Goal: Information Seeking & Learning: Stay updated

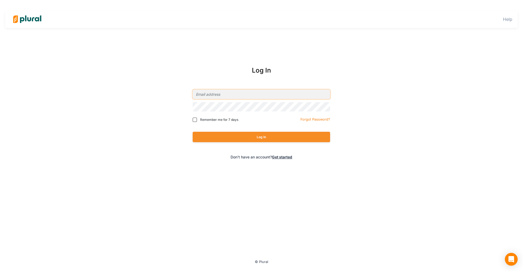
type input "[EMAIL_ADDRESS][PERSON_NAME][DOMAIN_NAME]"
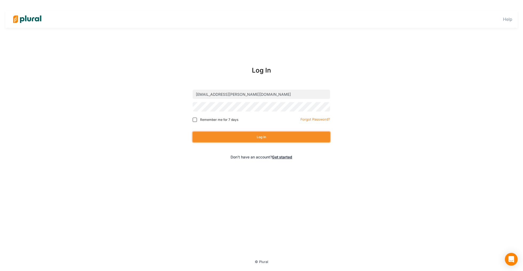
click at [262, 135] on button "Log In" at bounding box center [261, 137] width 137 height 10
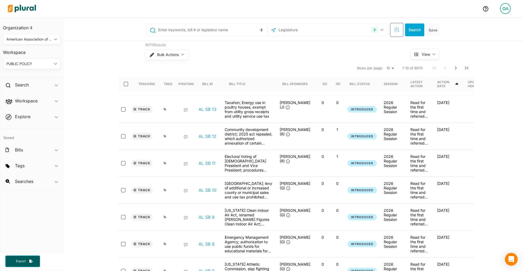
click at [396, 32] on icon "button" at bounding box center [396, 29] width 5 height 5
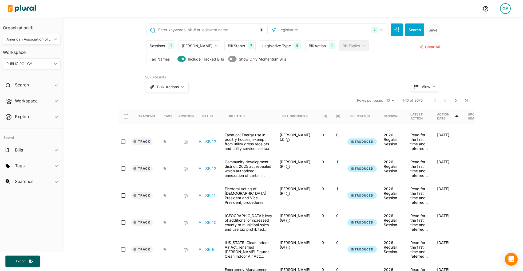
click at [309, 47] on div "Bill Action" at bounding box center [317, 46] width 17 height 6
click at [310, 93] on input "text" at bounding box center [326, 95] width 33 height 10
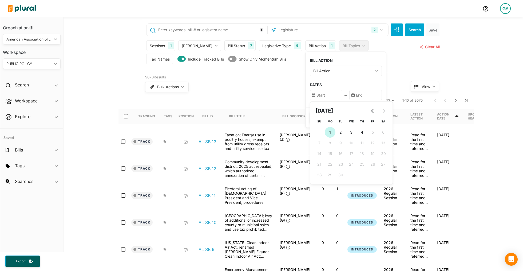
click at [325, 133] on button "1 1st September (Monday)" at bounding box center [330, 132] width 11 height 11
click at [325, 77] on div "BILL ACTION Bill Action ic_keyboard_arrow_down First Action Latest Action Any A…" at bounding box center [346, 79] width 80 height 55
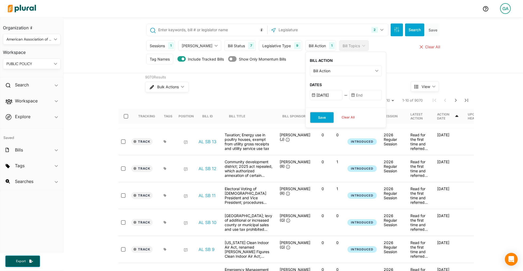
click at [314, 114] on button "Save" at bounding box center [322, 117] width 24 height 11
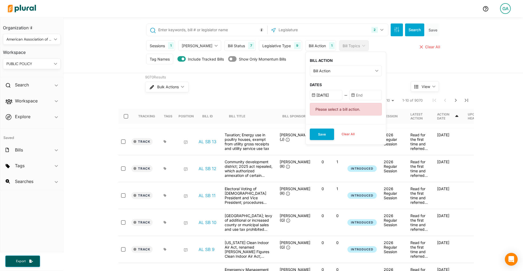
click at [355, 98] on input "text" at bounding box center [365, 95] width 33 height 10
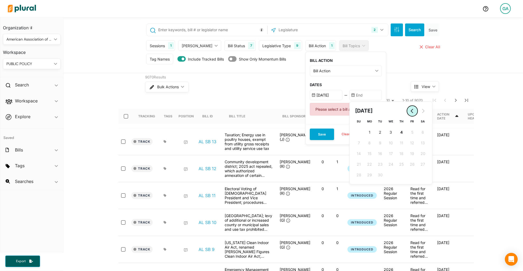
click at [410, 111] on icon "Go to previous month" at bounding box center [412, 111] width 4 height 4
click at [313, 97] on input "9/1/2025" at bounding box center [326, 95] width 33 height 10
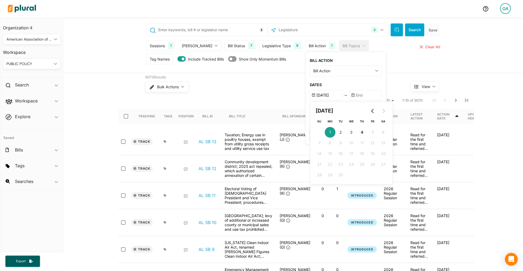
click at [318, 95] on input "9/1/2025" at bounding box center [326, 95] width 33 height 10
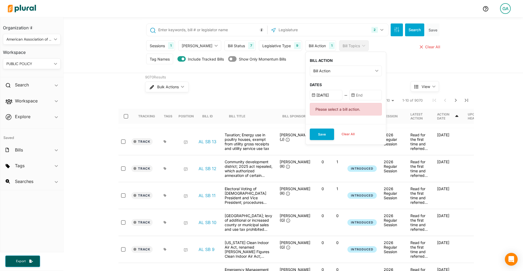
click at [314, 97] on input "9/1/2025" at bounding box center [326, 95] width 33 height 10
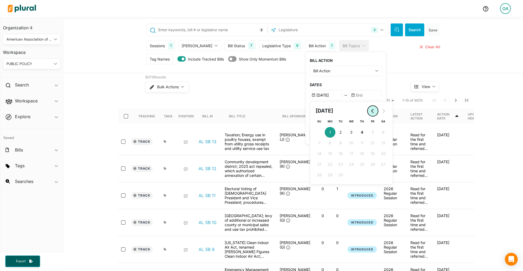
click at [368, 110] on button "Go to previous month" at bounding box center [373, 111] width 11 height 11
click at [325, 165] on button "18 18th August (Monday)" at bounding box center [330, 164] width 11 height 11
type input "8/18/2025"
click at [357, 96] on input "text" at bounding box center [365, 95] width 33 height 10
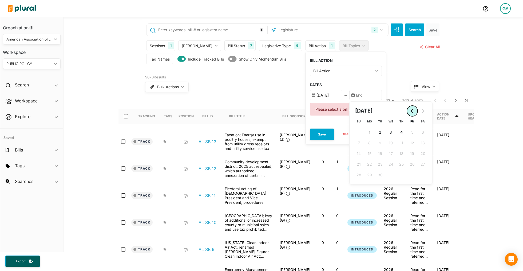
click at [411, 110] on icon "Go to previous month" at bounding box center [412, 111] width 2 height 4
click at [410, 174] on span "29" at bounding box center [412, 175] width 5 height 6
type input "8/29/2025"
click at [341, 85] on h3 "DATES" at bounding box center [346, 85] width 72 height 5
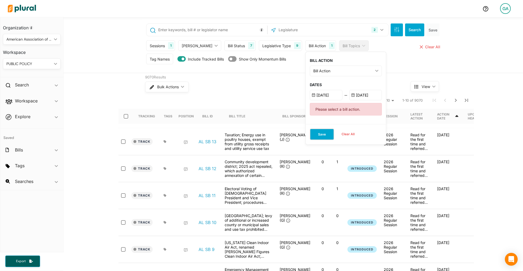
click at [310, 133] on button "Save" at bounding box center [322, 134] width 24 height 11
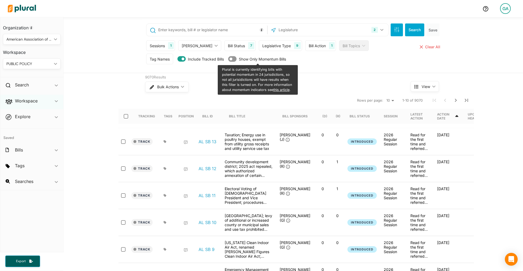
click at [33, 104] on div "Workspace ic_keyboard_arrow_down" at bounding box center [31, 102] width 63 height 14
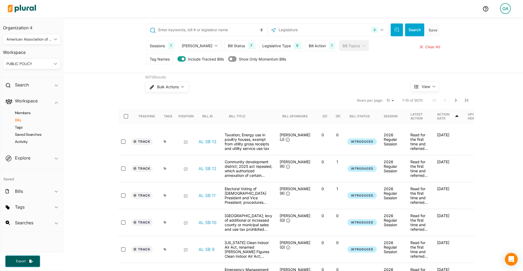
click at [22, 119] on h4 "Bills" at bounding box center [33, 120] width 50 height 5
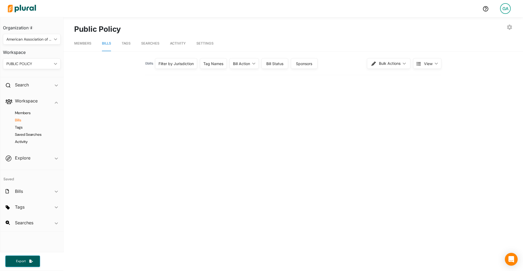
click at [272, 64] on div "Bill Status" at bounding box center [275, 64] width 20 height 6
click at [249, 66] on div "Bill Action ic_keyboard_arrow_down" at bounding box center [244, 63] width 29 height 11
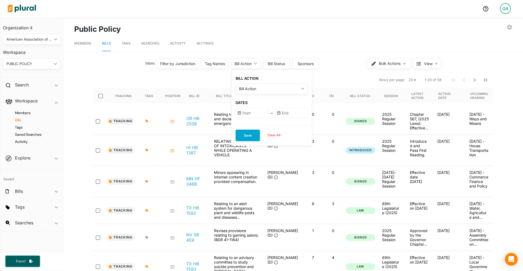
click at [268, 87] on div "Bill Action" at bounding box center [269, 89] width 60 height 6
click at [260, 111] on input "text" at bounding box center [252, 113] width 33 height 10
click at [299, 129] on icon "Go to previous month" at bounding box center [299, 129] width 4 height 4
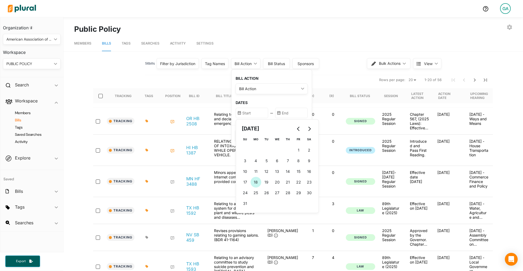
click at [258, 183] on span "18" at bounding box center [256, 182] width 4 height 6
type input "8/18/2025"
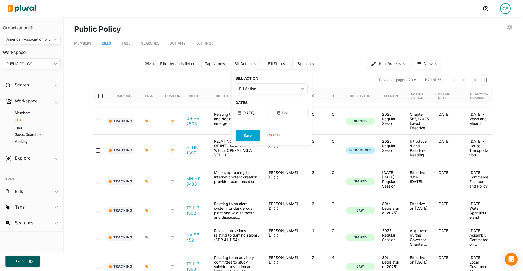
click at [294, 117] on input "text" at bounding box center [291, 113] width 33 height 10
click at [338, 128] on icon "Go to previous month" at bounding box center [338, 129] width 4 height 4
click at [347, 124] on div at bounding box center [343, 129] width 21 height 11
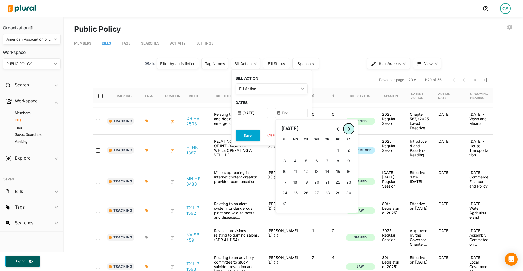
click at [347, 126] on button "Go to next month" at bounding box center [349, 129] width 11 height 11
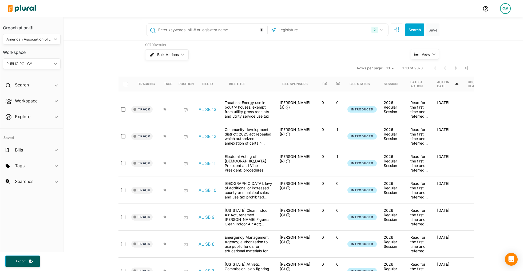
click at [505, 10] on div "GA" at bounding box center [505, 8] width 11 height 11
click at [394, 34] on button "button" at bounding box center [397, 29] width 12 height 13
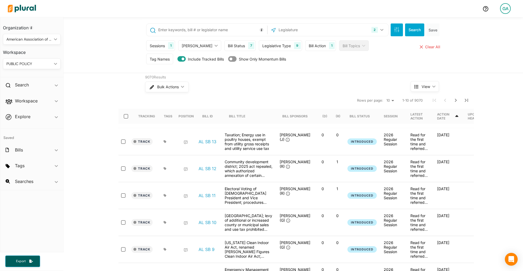
click at [316, 42] on div "Bill Action 1" at bounding box center [320, 45] width 31 height 11
click at [349, 100] on input "text" at bounding box center [365, 95] width 33 height 10
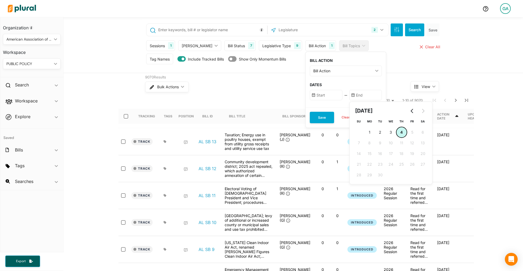
click at [396, 133] on button "4 [DATE] ([DATE])" at bounding box center [401, 132] width 11 height 11
type input "[DATE]"
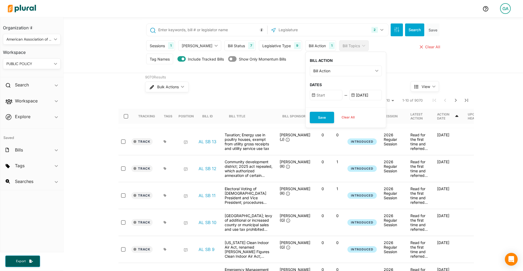
click at [324, 94] on input "text" at bounding box center [326, 95] width 33 height 10
click at [341, 81] on div "BILL ACTION Bill Action ic_keyboard_arrow_down First Action Latest Action Any A…" at bounding box center [346, 79] width 80 height 55
click at [507, 13] on div "GA" at bounding box center [505, 8] width 11 height 11
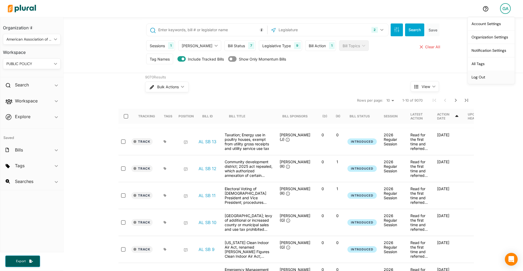
click at [482, 73] on link "Log Out" at bounding box center [491, 76] width 47 height 13
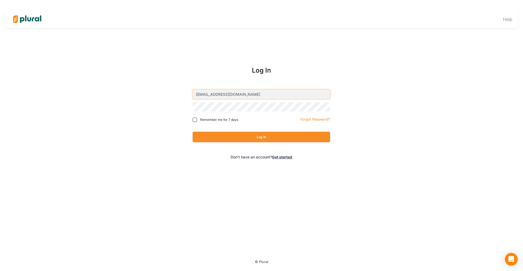
type input "[EMAIL_ADDRESS][DOMAIN_NAME]"
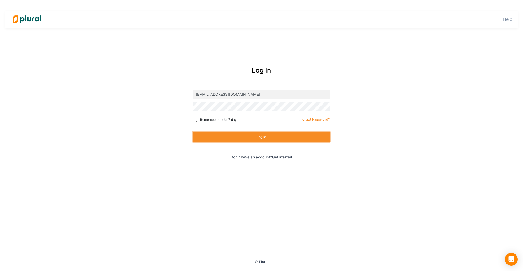
click at [267, 135] on button "Log In" at bounding box center [261, 137] width 137 height 10
